Goal: Task Accomplishment & Management: Manage account settings

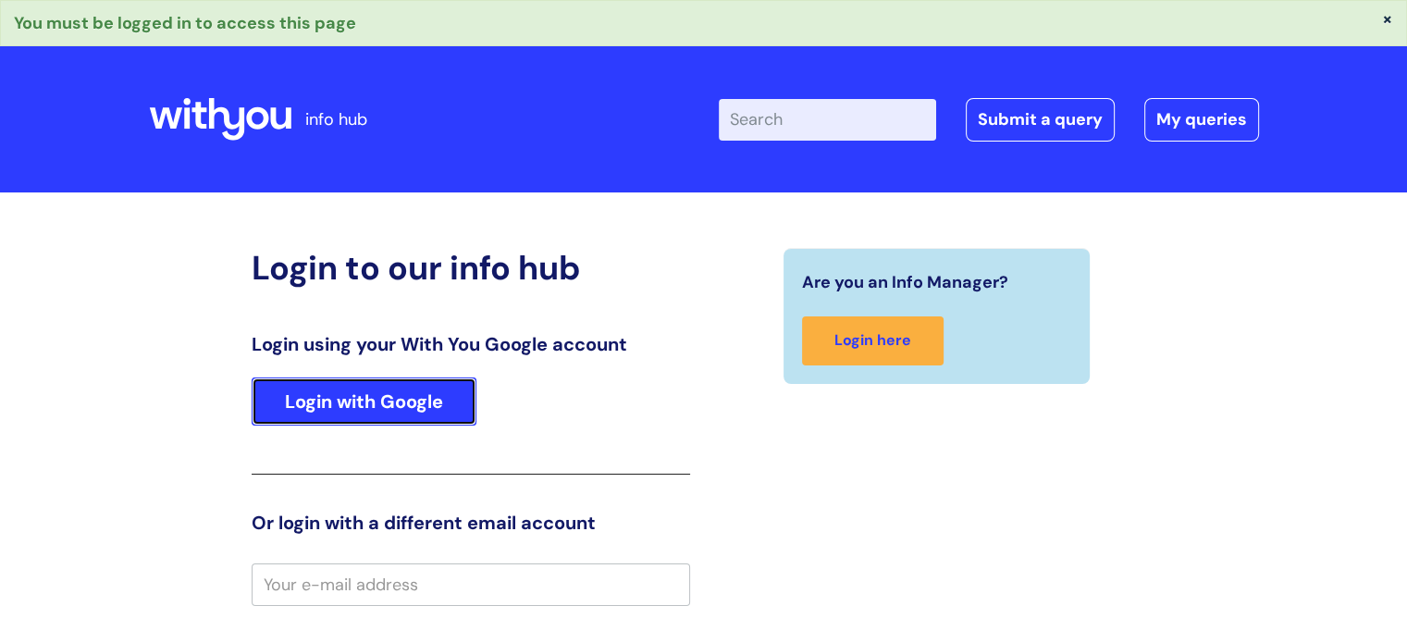
click at [318, 400] on link "Login with Google" at bounding box center [364, 401] width 225 height 48
